Goal: Information Seeking & Learning: Learn about a topic

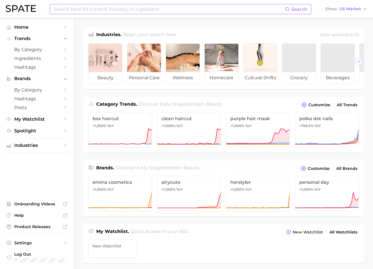
click at [98, 10] on input at bounding box center [168, 9] width 231 height 10
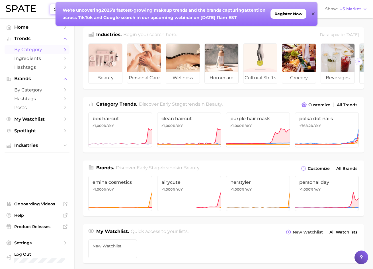
scroll to position [1, 0]
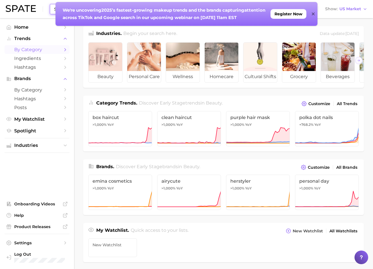
click at [44, 51] on span "by Category" at bounding box center [37, 49] width 46 height 5
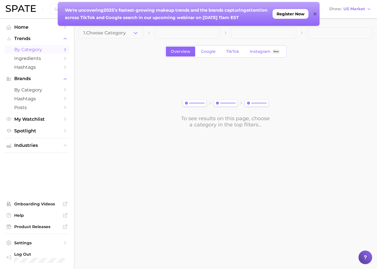
click at [129, 33] on button "1. Choose Category" at bounding box center [110, 32] width 65 height 11
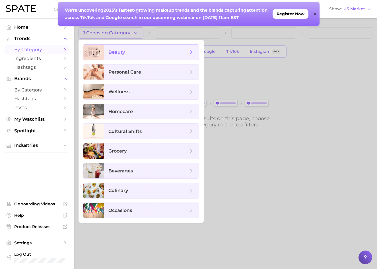
click at [129, 54] on span "beauty" at bounding box center [148, 52] width 80 height 6
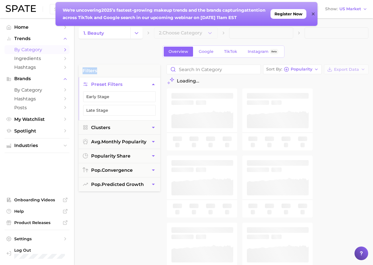
click at [129, 54] on div "Overview Google TikTok Instagram Beta" at bounding box center [223, 52] width 290 height 12
drag, startPoint x: 135, startPoint y: 30, endPoint x: 137, endPoint y: 34, distance: 4.6
click at [135, 30] on icon "Change Category" at bounding box center [136, 33] width 6 height 6
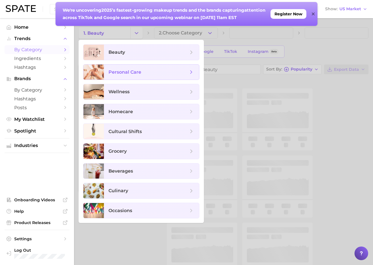
click at [129, 68] on span "personal care" at bounding box center [151, 72] width 95 height 15
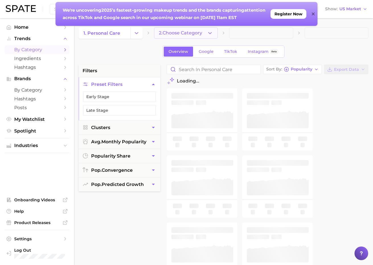
click at [210, 33] on polyline "button" at bounding box center [209, 32] width 3 height 1
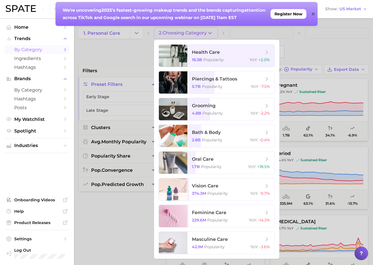
click at [109, 36] on div at bounding box center [186, 132] width 373 height 265
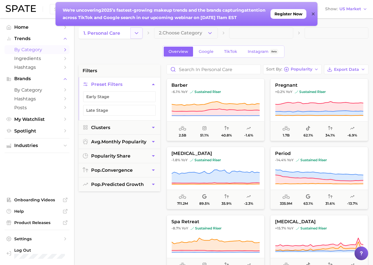
click at [131, 34] on button "Change Category" at bounding box center [136, 32] width 12 height 11
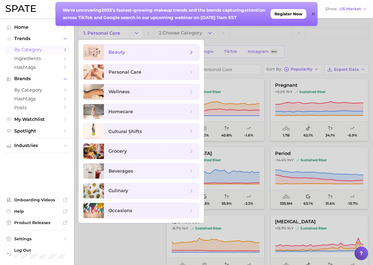
click at [125, 56] on span "beauty" at bounding box center [151, 52] width 95 height 15
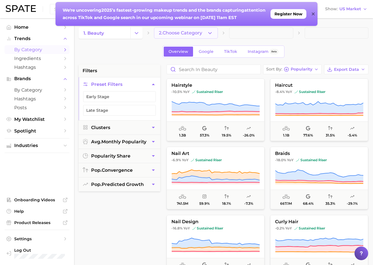
click at [215, 32] on button "2. Choose Category" at bounding box center [186, 32] width 64 height 11
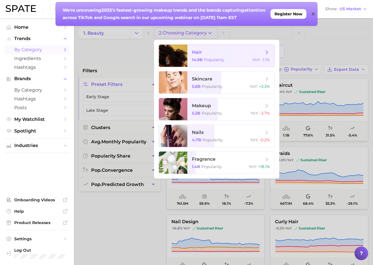
click at [208, 57] on span "Popularity" at bounding box center [214, 59] width 20 height 5
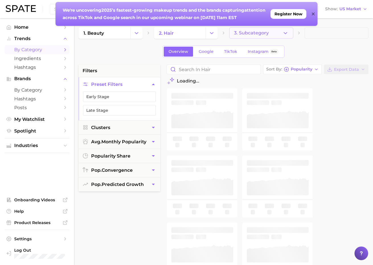
click at [284, 36] on icon "button" at bounding box center [285, 33] width 6 height 6
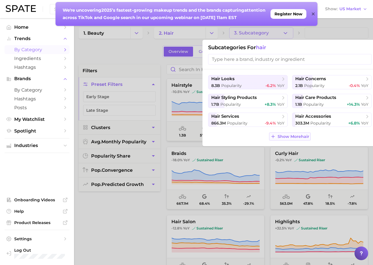
click at [288, 134] on button "Show More hair" at bounding box center [289, 137] width 41 height 8
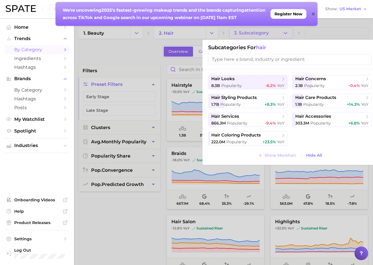
click at [253, 61] on input "search" at bounding box center [289, 59] width 163 height 11
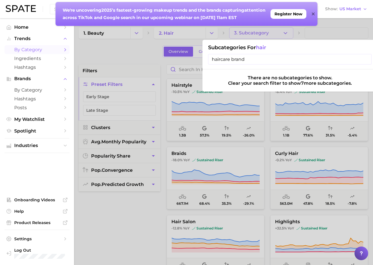
type input "haircare brands"
click at [365, 59] on input "haircare brands" at bounding box center [289, 59] width 163 height 11
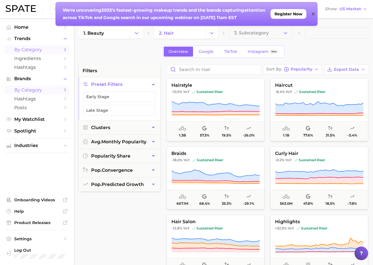
click at [42, 91] on span "by Category" at bounding box center [37, 89] width 46 height 5
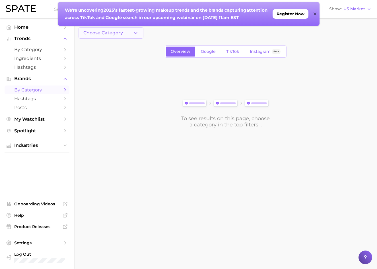
click at [129, 33] on button "Choose Category" at bounding box center [110, 32] width 65 height 11
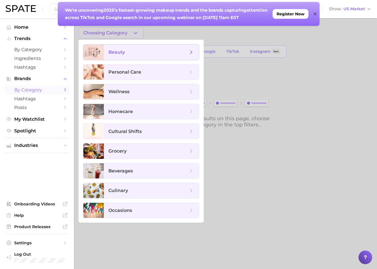
click at [131, 58] on span "beauty" at bounding box center [151, 52] width 95 height 15
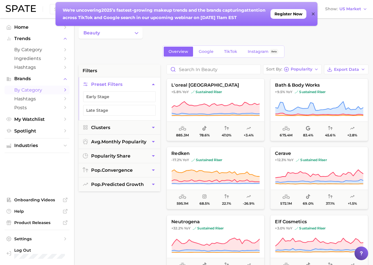
click at [311, 15] on div "We're uncovering 2025’s fastest-growing makeup trends and the brands capturing …" at bounding box center [186, 14] width 262 height 24
click at [313, 14] on icon at bounding box center [312, 14] width 3 height 5
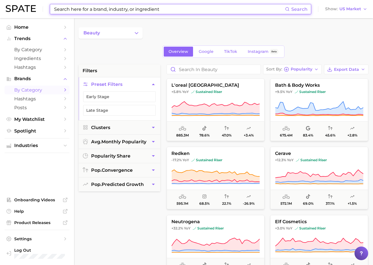
click at [99, 9] on input at bounding box center [168, 9] width 231 height 10
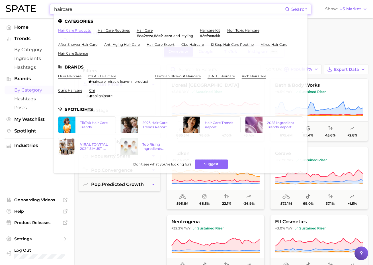
type input "haircare"
click at [77, 30] on link "hair care products" at bounding box center [74, 30] width 33 height 4
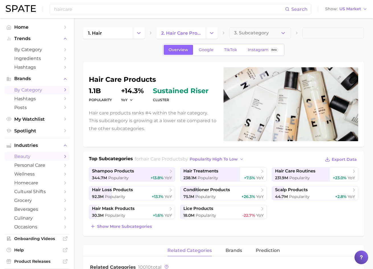
click at [63, 89] on icon "Sidebar" at bounding box center [65, 89] width 5 height 5
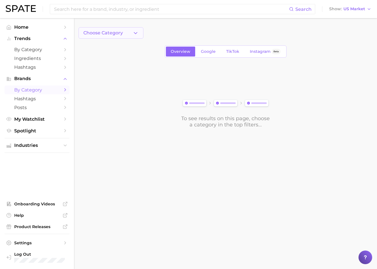
click at [136, 33] on polyline "button" at bounding box center [135, 32] width 3 height 1
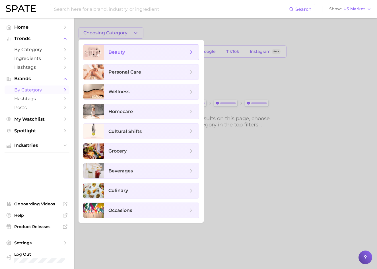
click at [193, 51] on icon at bounding box center [191, 52] width 6 height 6
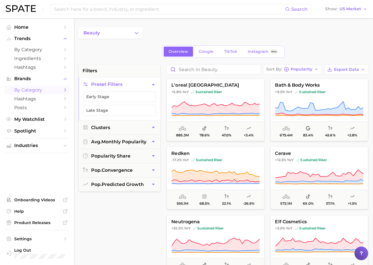
click at [146, 83] on button "Preset Filters" at bounding box center [119, 84] width 82 height 14
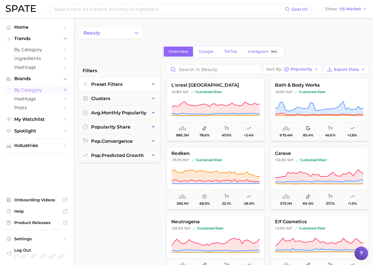
click at [146, 83] on button "Preset Filters" at bounding box center [119, 84] width 82 height 14
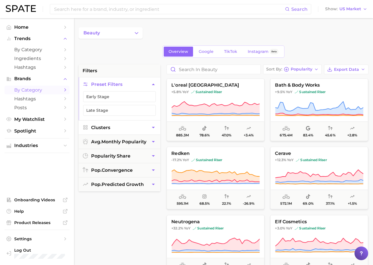
click at [89, 127] on button "Clusters" at bounding box center [119, 128] width 82 height 14
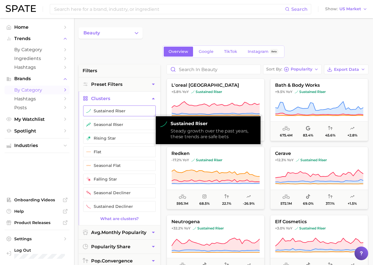
click at [129, 110] on button "sustained riser" at bounding box center [119, 111] width 73 height 11
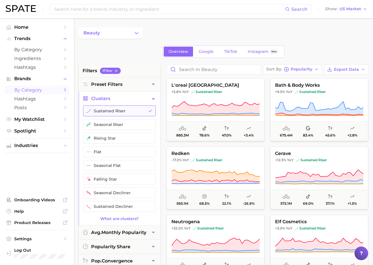
click at [148, 111] on icon "button" at bounding box center [150, 111] width 5 height 5
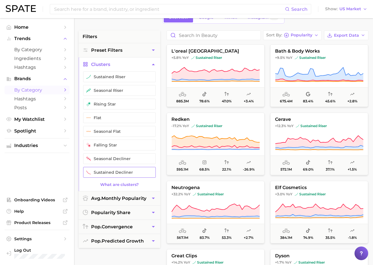
scroll to position [62, 0]
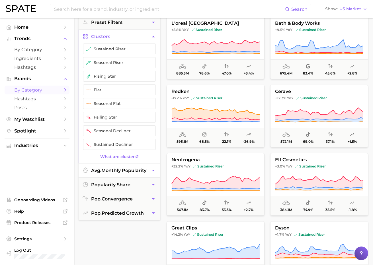
click at [135, 173] on button "avg. monthly popularity" at bounding box center [119, 171] width 82 height 14
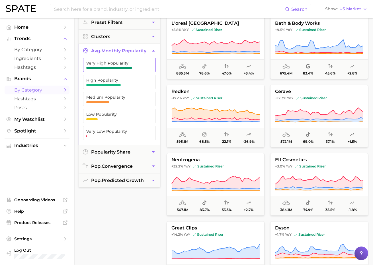
click at [136, 67] on span "Very High Popularity" at bounding box center [114, 65] width 57 height 8
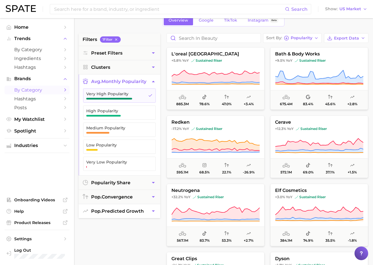
scroll to position [35, 0]
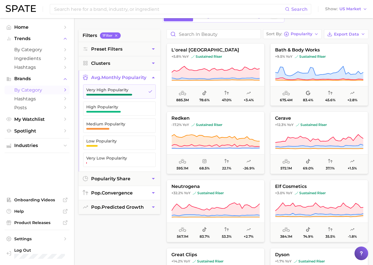
click at [143, 192] on button "pop. convergence" at bounding box center [119, 193] width 82 height 14
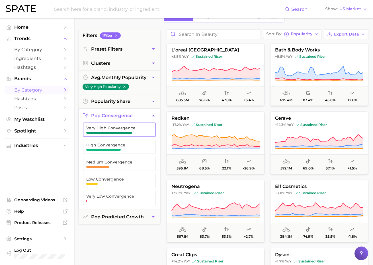
click at [134, 130] on span "Very High Convergence" at bounding box center [114, 128] width 57 height 5
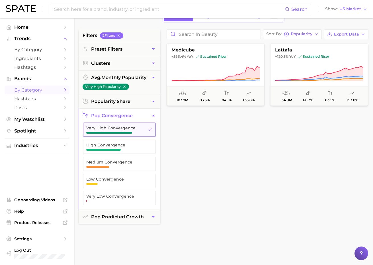
click at [146, 128] on button "Very High Convergence" at bounding box center [119, 130] width 73 height 14
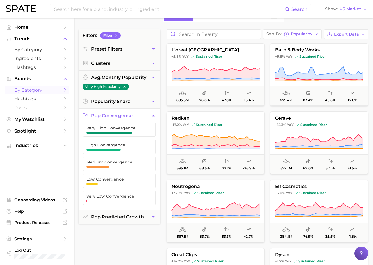
click at [152, 116] on icon "button" at bounding box center [153, 116] width 6 height 6
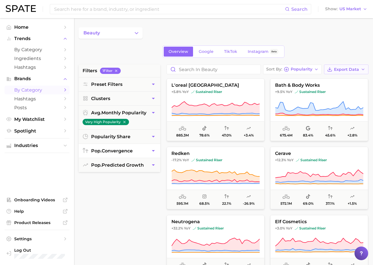
click at [348, 67] on span "Export Data" at bounding box center [346, 69] width 25 height 5
click at [326, 82] on span "Card Data CSV" at bounding box center [330, 80] width 30 height 5
click at [100, 11] on input at bounding box center [168, 9] width 231 height 10
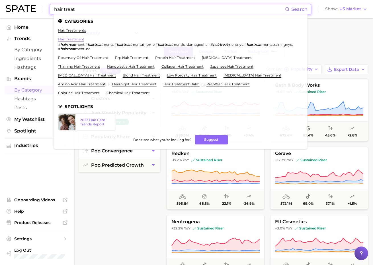
type input "hair treat"
click at [74, 39] on link "hair treatment" at bounding box center [71, 39] width 26 height 4
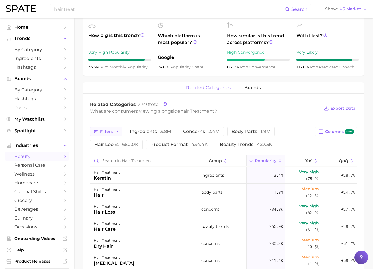
click at [114, 131] on button "Filters" at bounding box center [106, 132] width 32 height 10
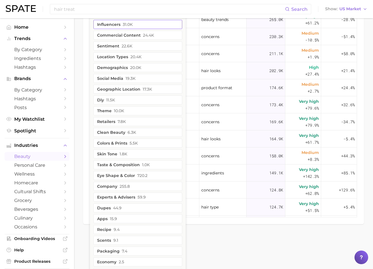
scroll to position [419, 0]
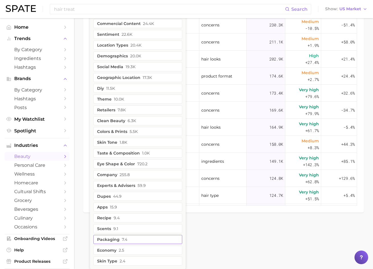
click at [139, 241] on button "packaging 7.4" at bounding box center [137, 239] width 89 height 9
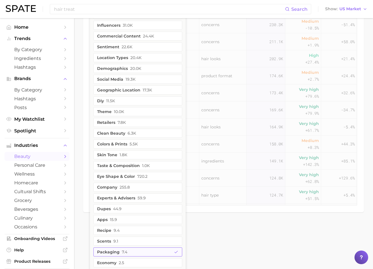
scroll to position [432, 0]
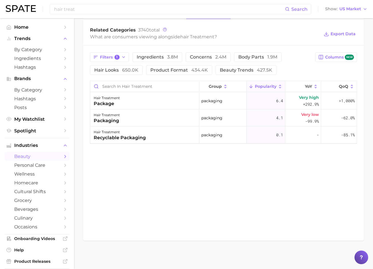
scroll to position [197, 0]
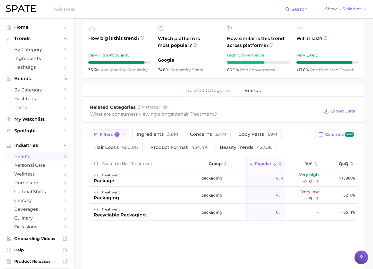
click at [124, 135] on icon "button" at bounding box center [123, 134] width 5 height 5
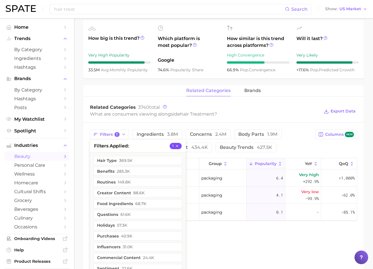
click at [176, 146] on icon "button" at bounding box center [177, 146] width 4 height 4
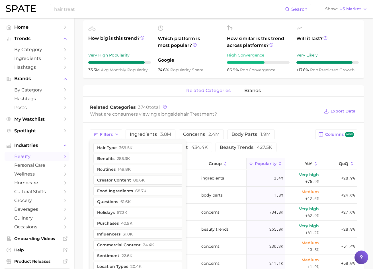
click at [245, 115] on div "What are consumers viewing alongside hair treatment ?" at bounding box center [204, 114] width 229 height 8
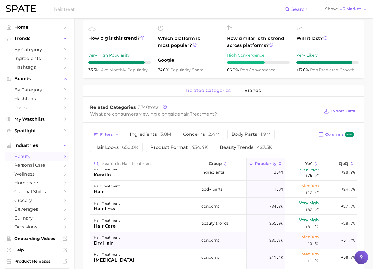
scroll to position [0, 0]
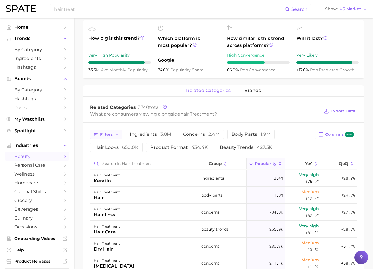
click at [117, 134] on icon "button" at bounding box center [116, 134] width 5 height 5
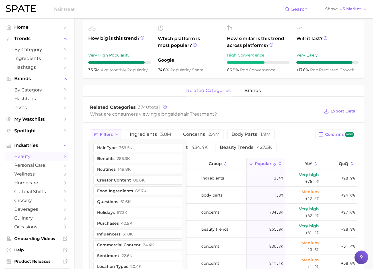
click at [117, 134] on icon "button" at bounding box center [116, 134] width 5 height 5
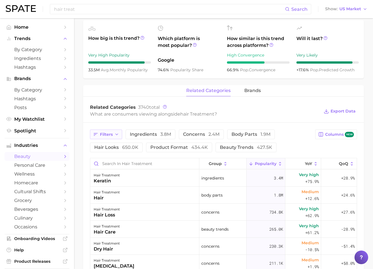
click at [116, 133] on icon "button" at bounding box center [116, 134] width 5 height 5
